Goal: Task Accomplishment & Management: Manage account settings

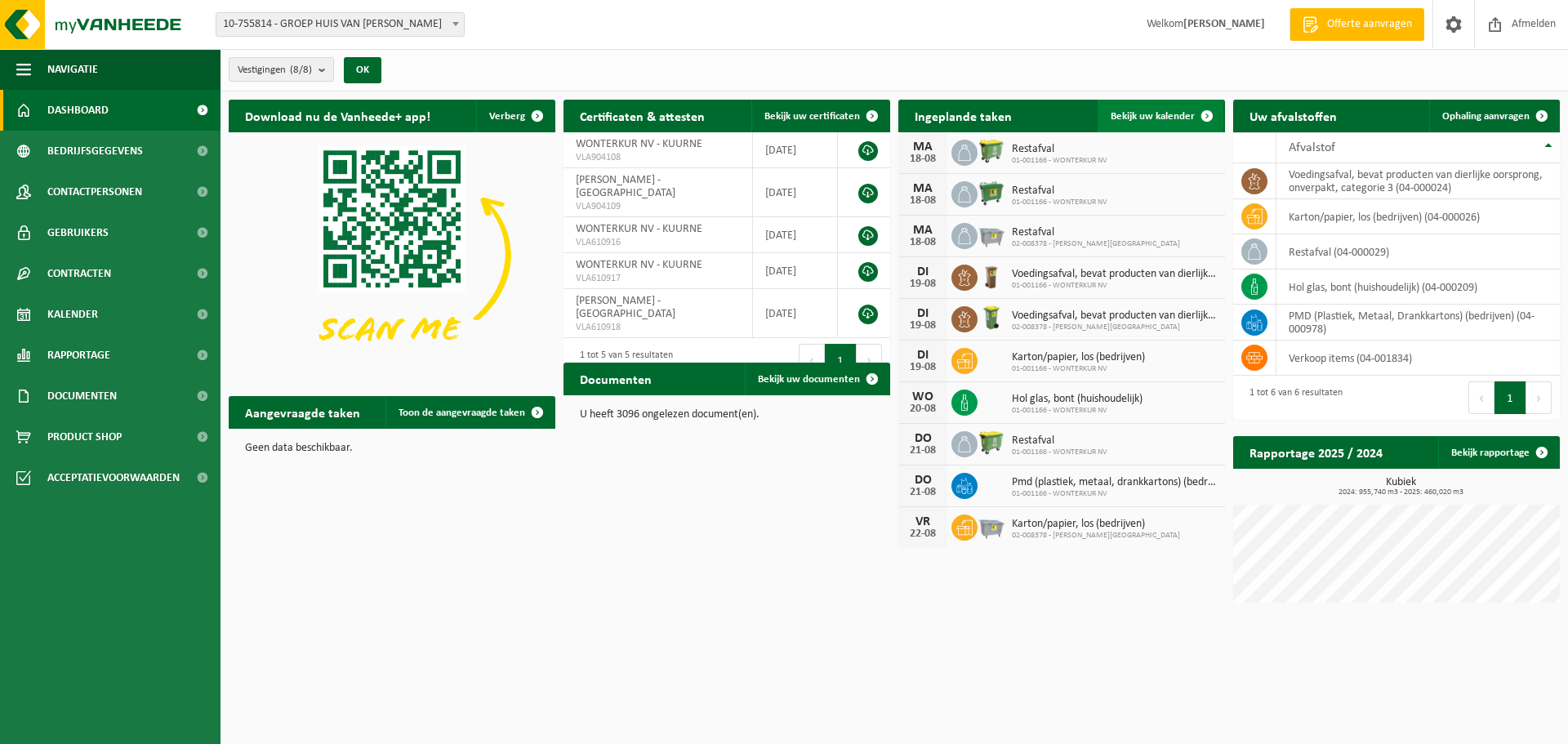
click at [1206, 115] on span at bounding box center [1207, 116] width 33 height 33
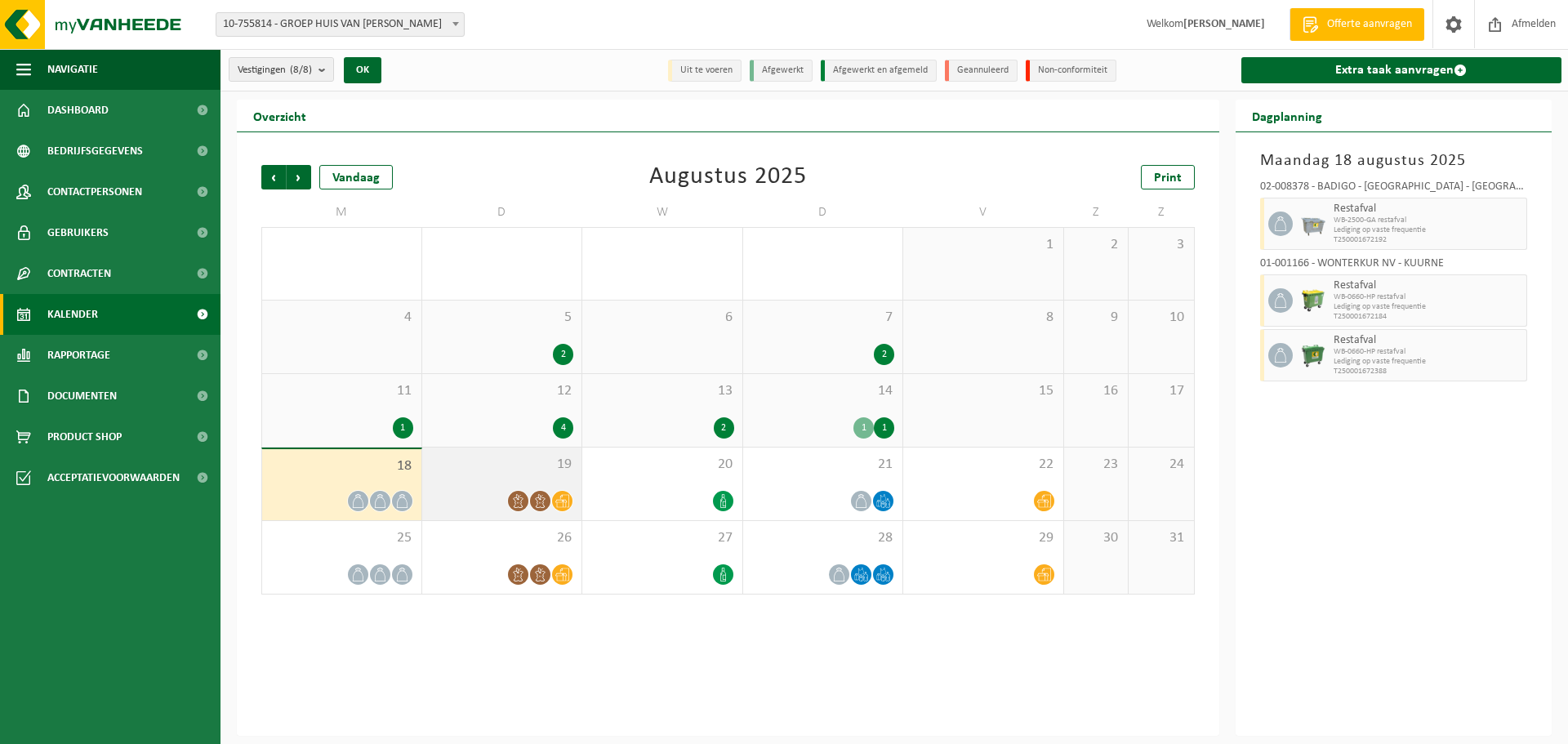
click at [501, 481] on div "19" at bounding box center [501, 484] width 160 height 73
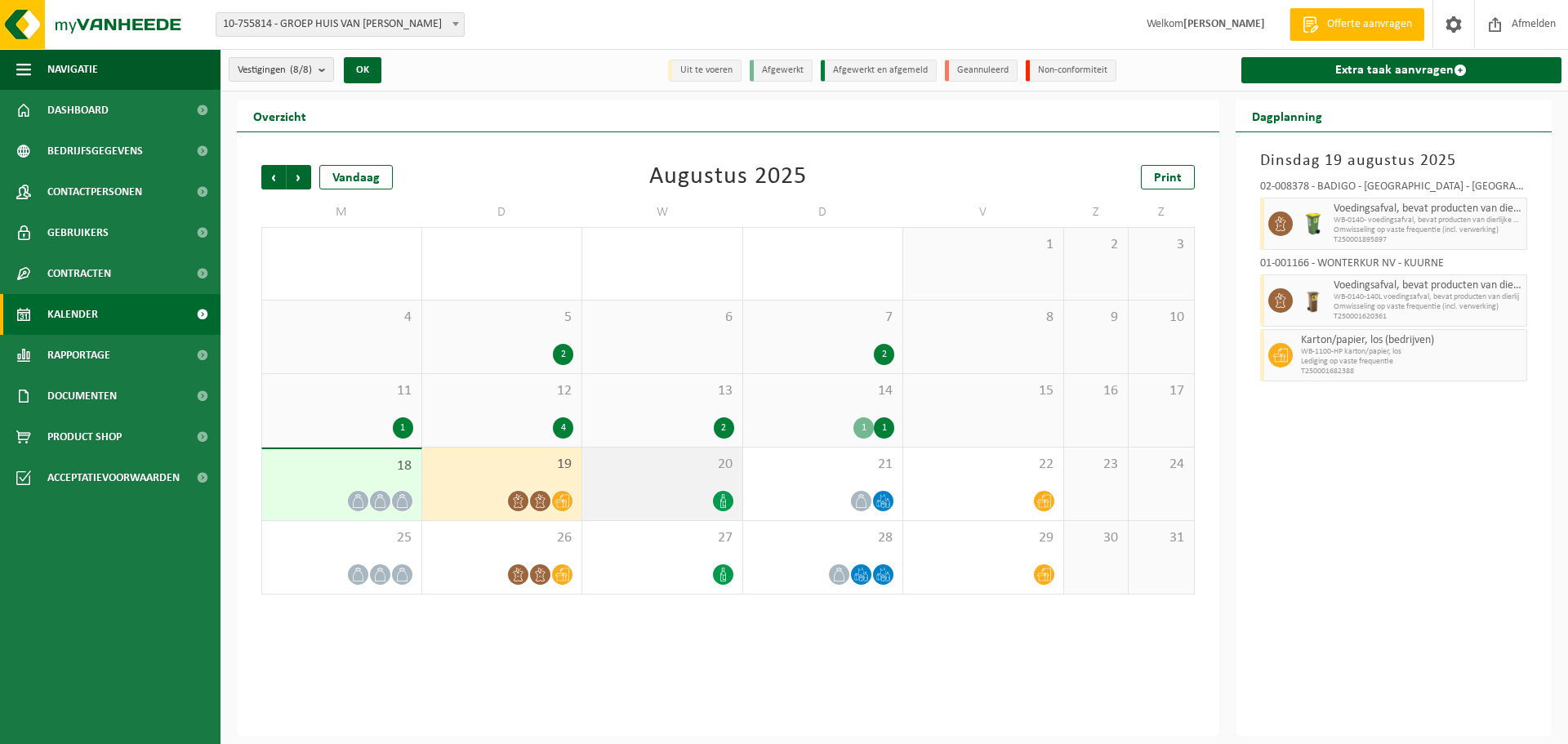
click at [682, 485] on div "20" at bounding box center [662, 484] width 160 height 73
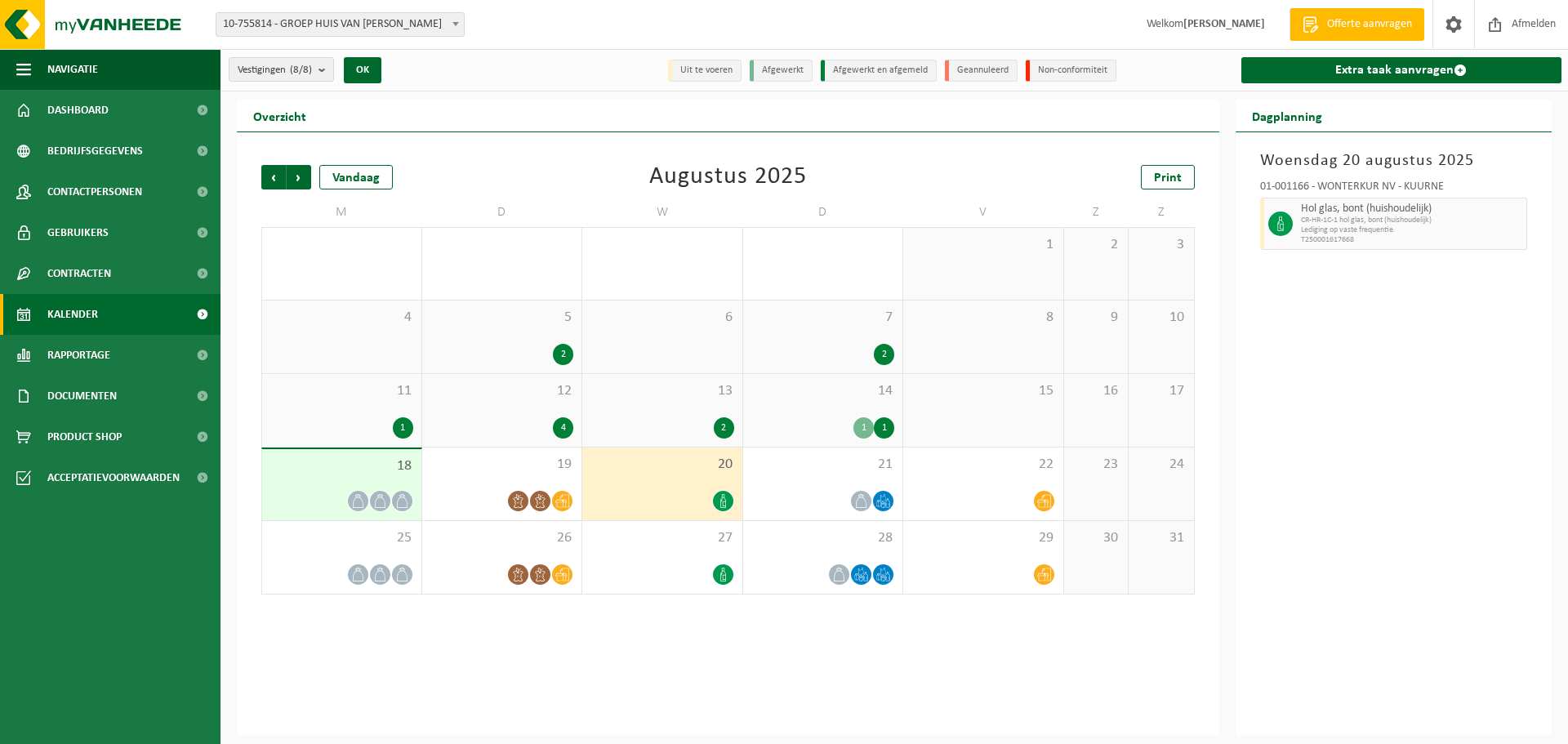
click at [678, 493] on div at bounding box center [662, 501] width 143 height 22
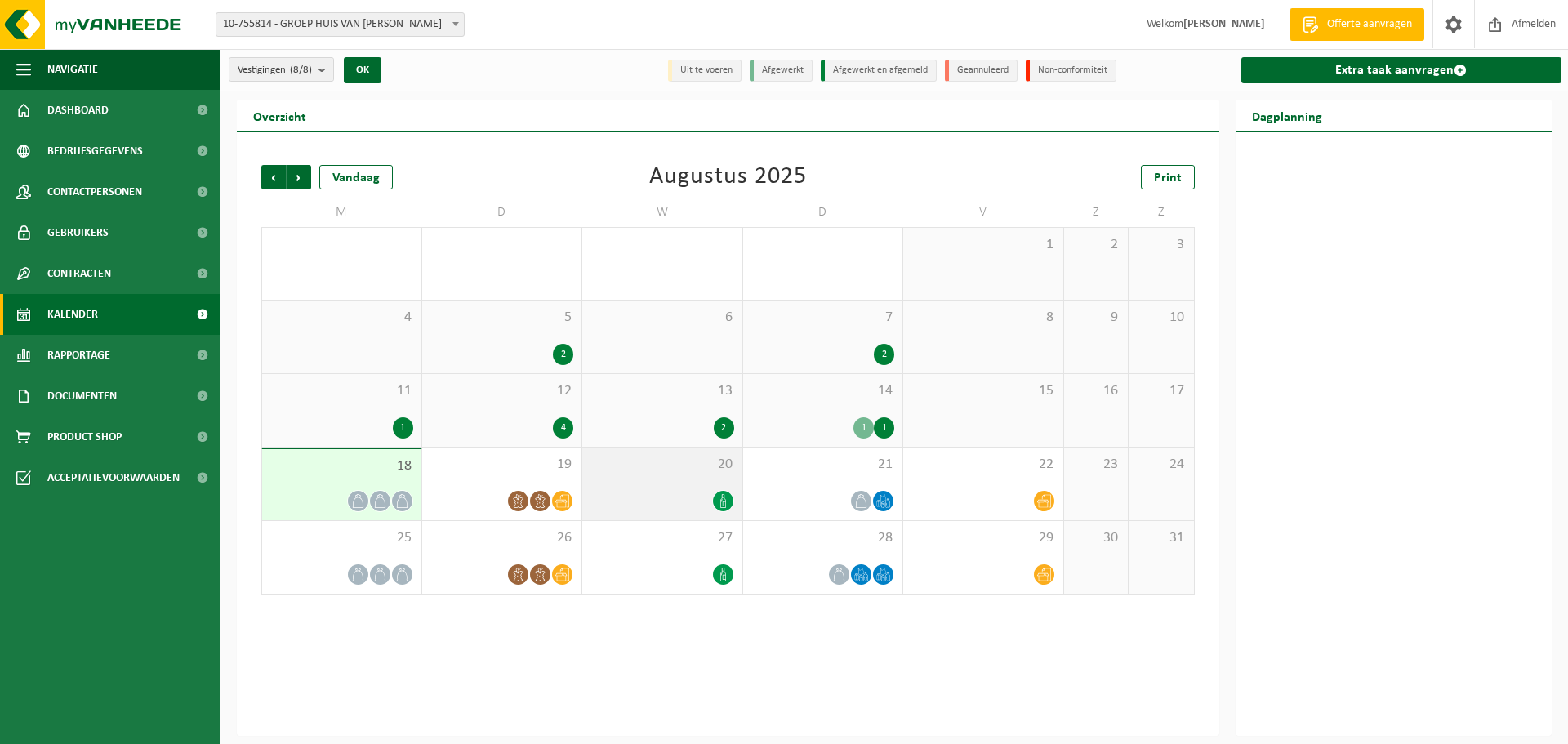
click at [678, 493] on div at bounding box center [662, 501] width 143 height 22
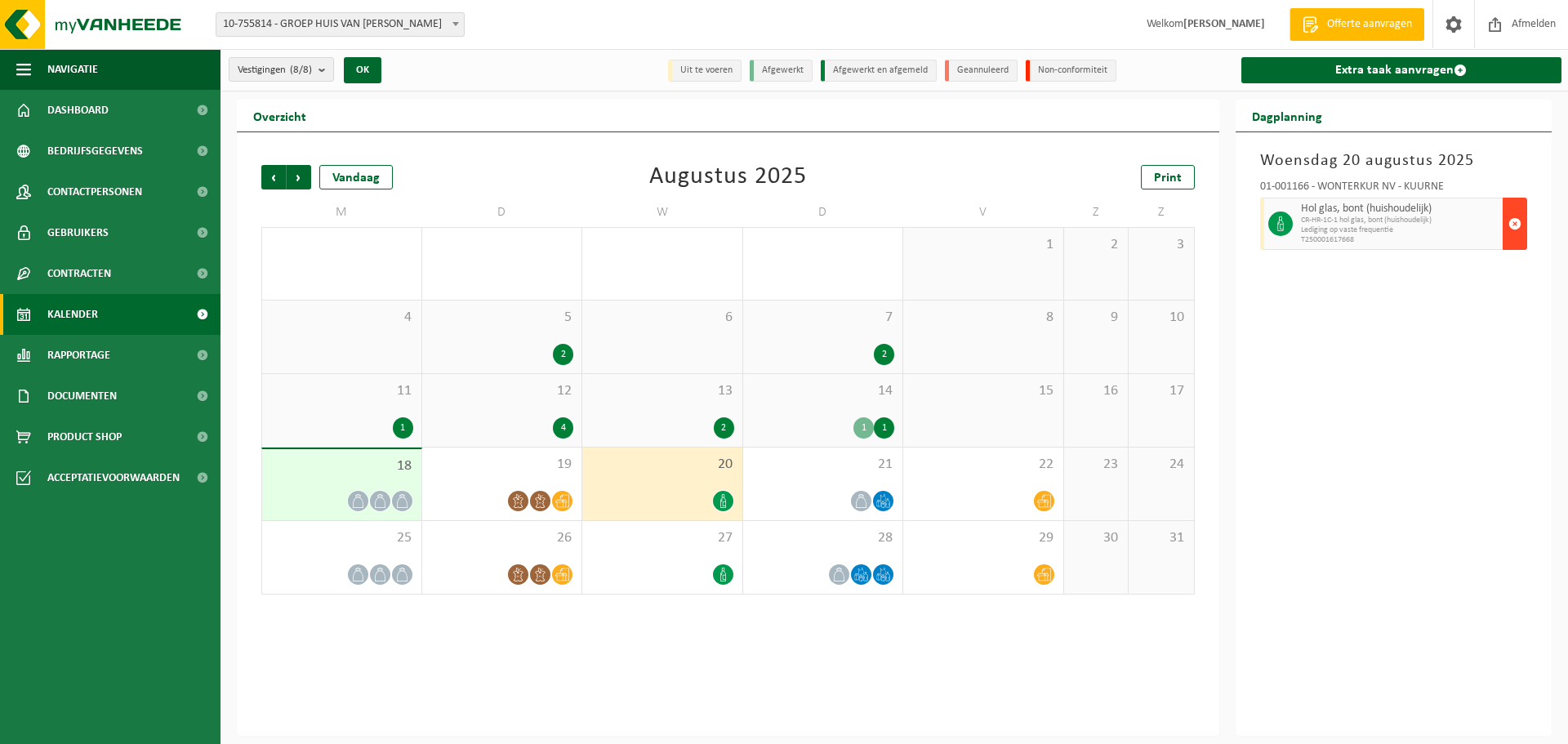
click at [1513, 221] on span "button" at bounding box center [1514, 223] width 13 height 33
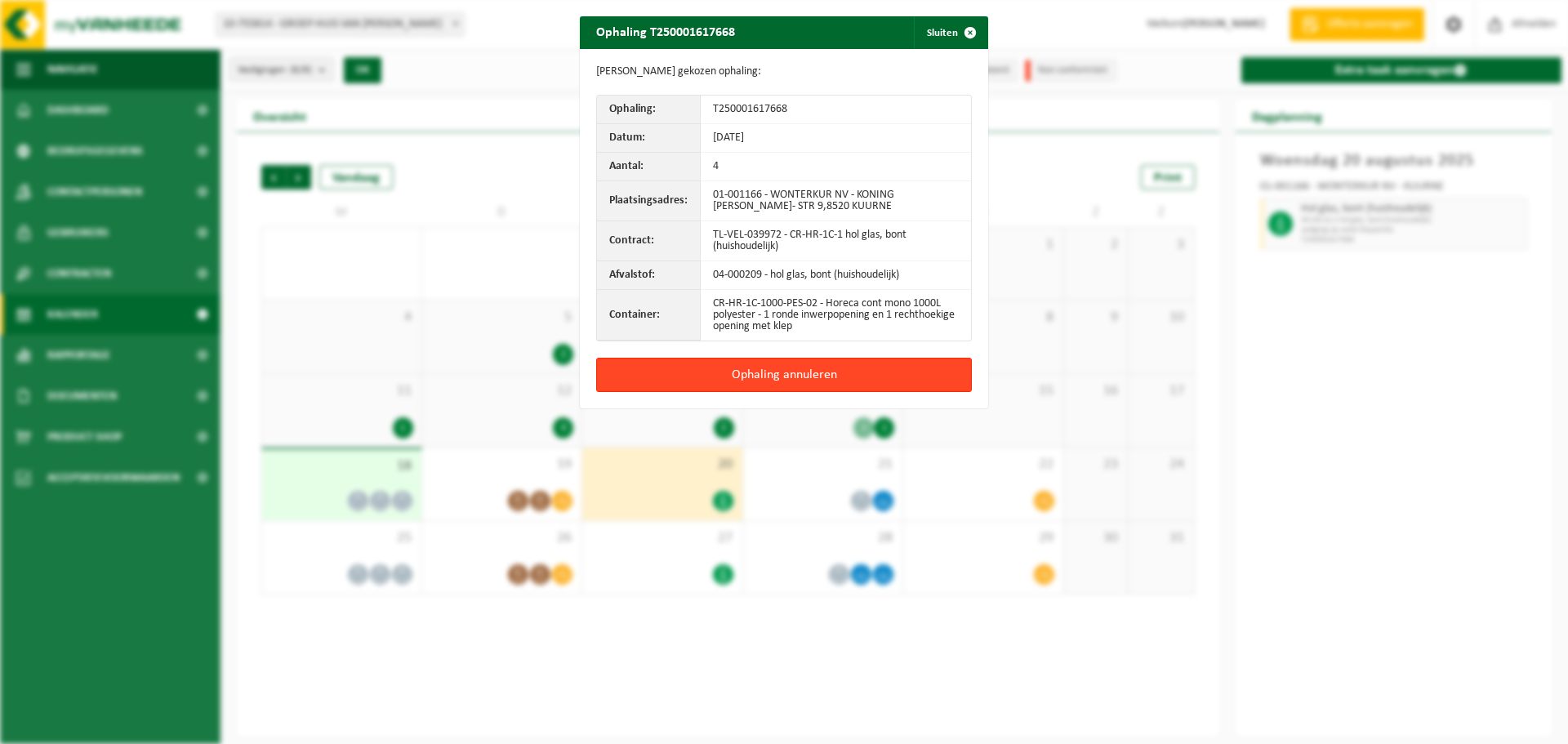
click at [729, 368] on button "Ophaling annuleren" at bounding box center [784, 374] width 376 height 34
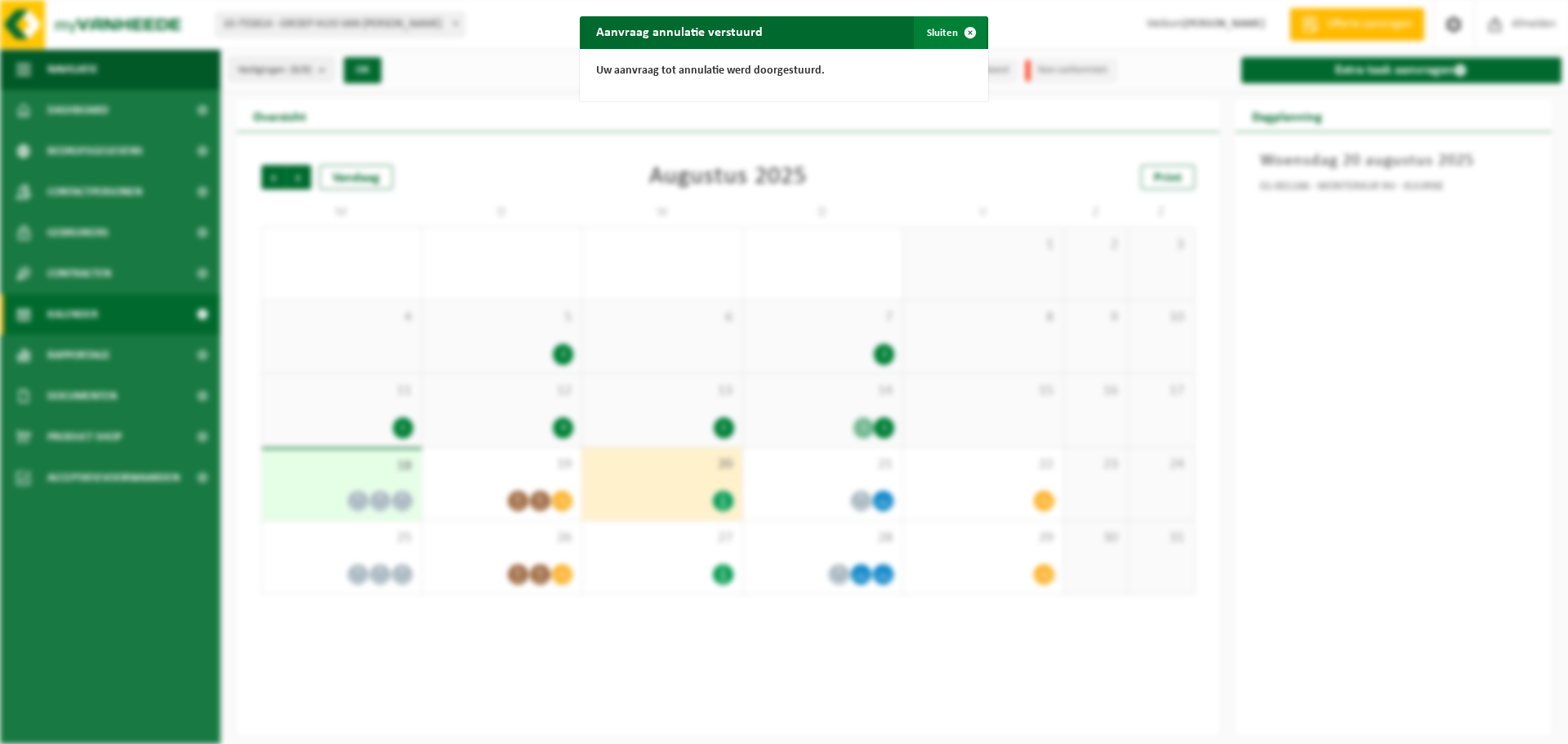
click at [966, 30] on span "button" at bounding box center [969, 32] width 33 height 33
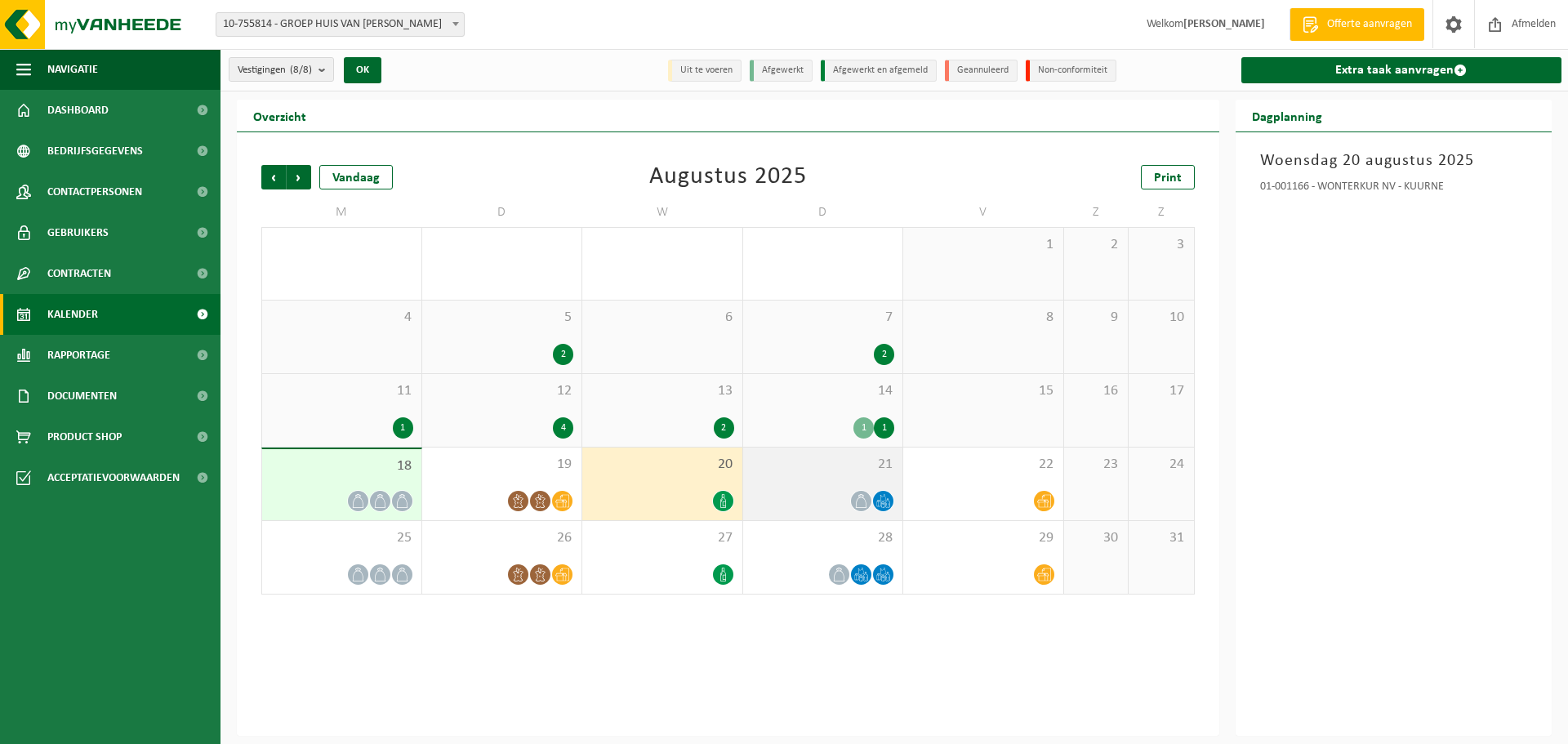
click at [876, 494] on icon at bounding box center [883, 501] width 14 height 14
